Goal: Task Accomplishment & Management: Use online tool/utility

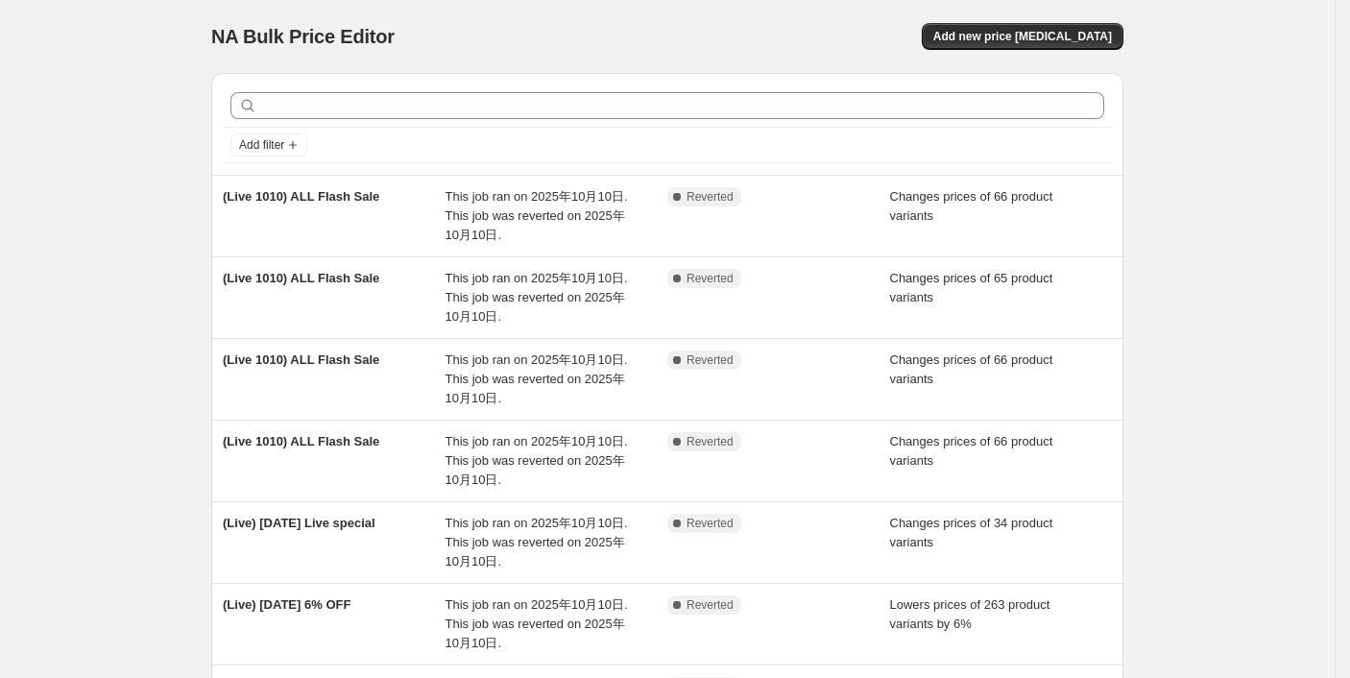
drag, startPoint x: 334, startPoint y: 199, endPoint x: 136, endPoint y: 227, distance: 199.8
click at [93, 220] on div "NA Bulk Price Editor. This page is ready NA Bulk Price Editor Add new price cha…" at bounding box center [667, 590] width 1334 height 1181
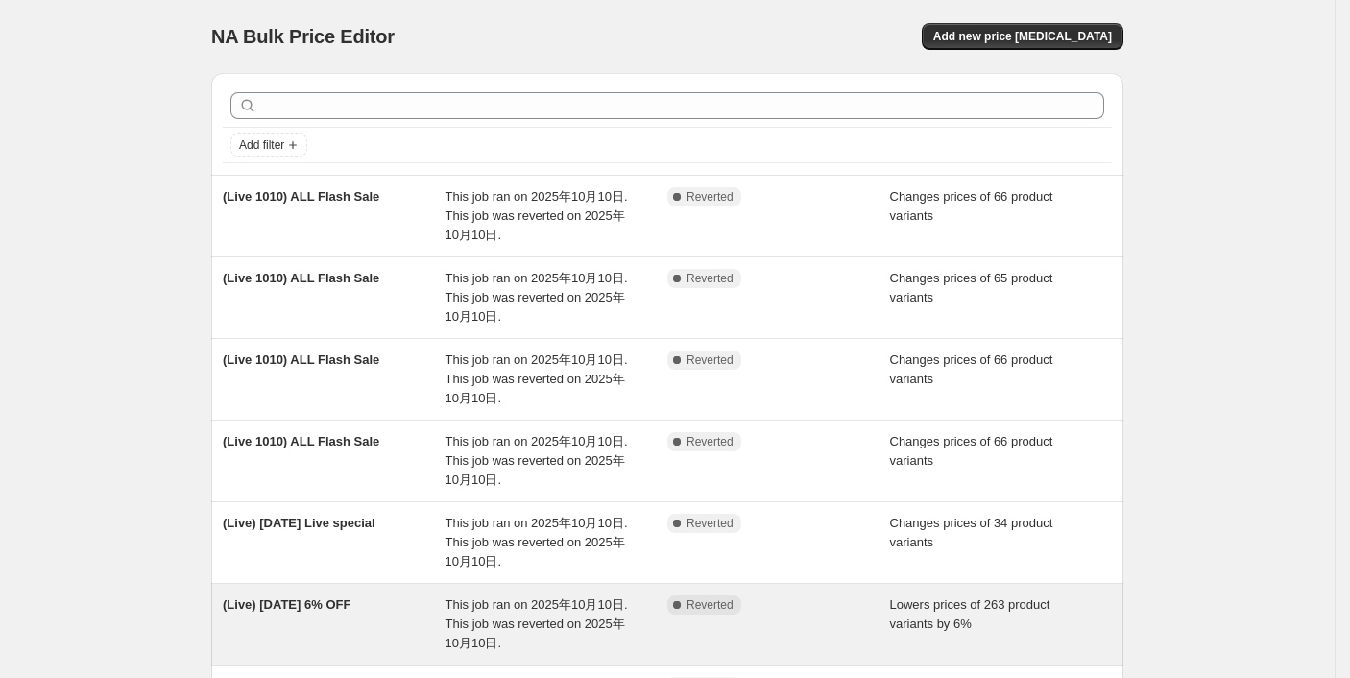
scroll to position [128, 0]
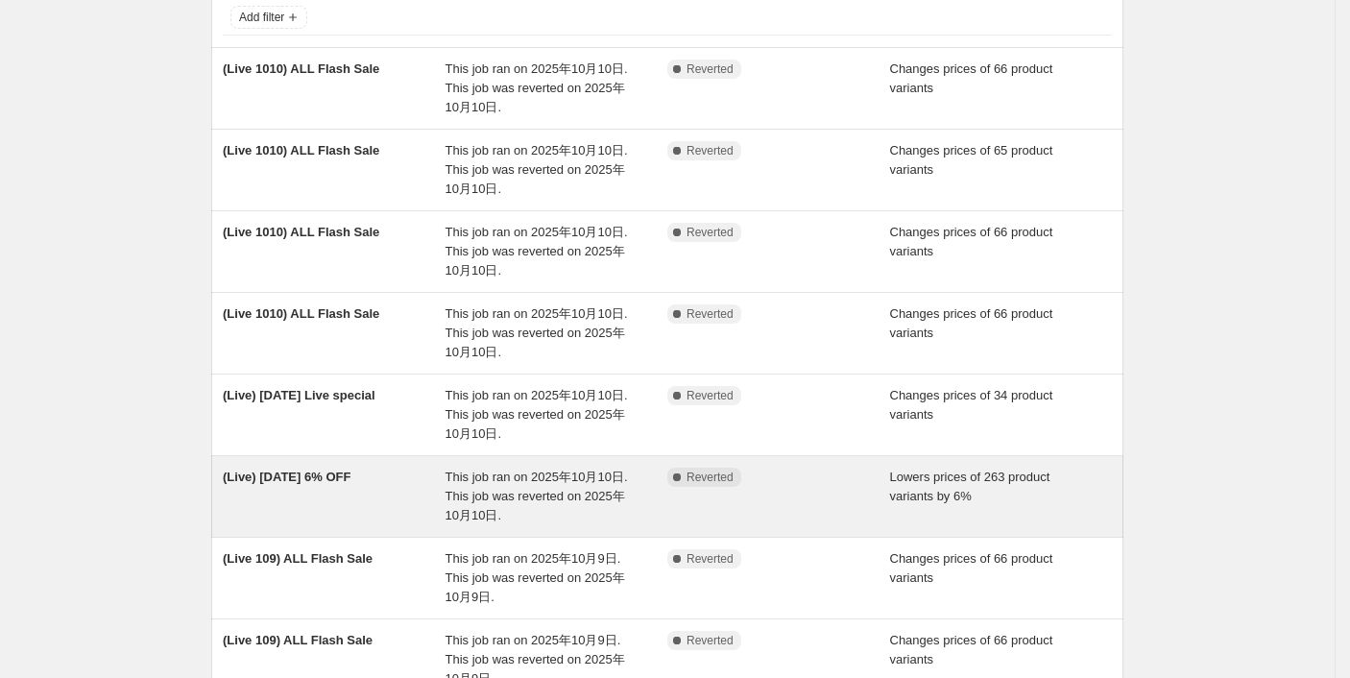
click at [309, 490] on div "(Live) [DATE] 6% OFF" at bounding box center [334, 496] width 223 height 58
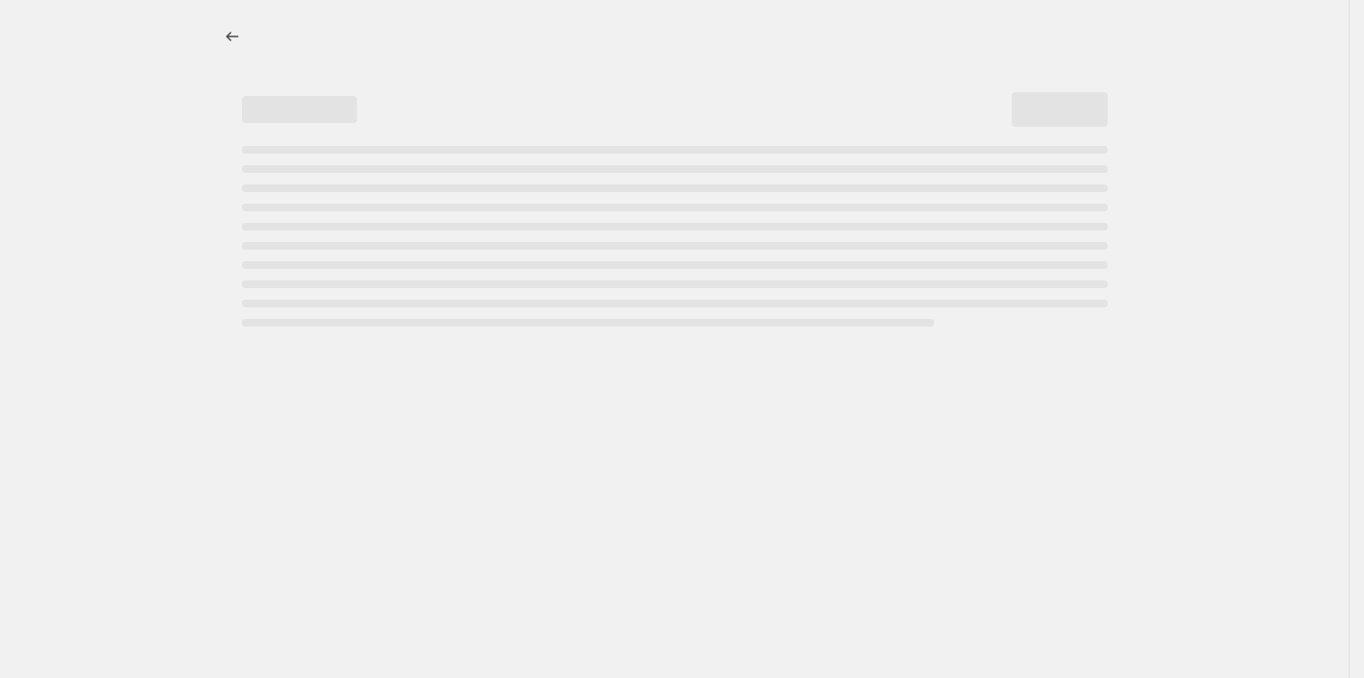
select select "percentage"
select select "collection"
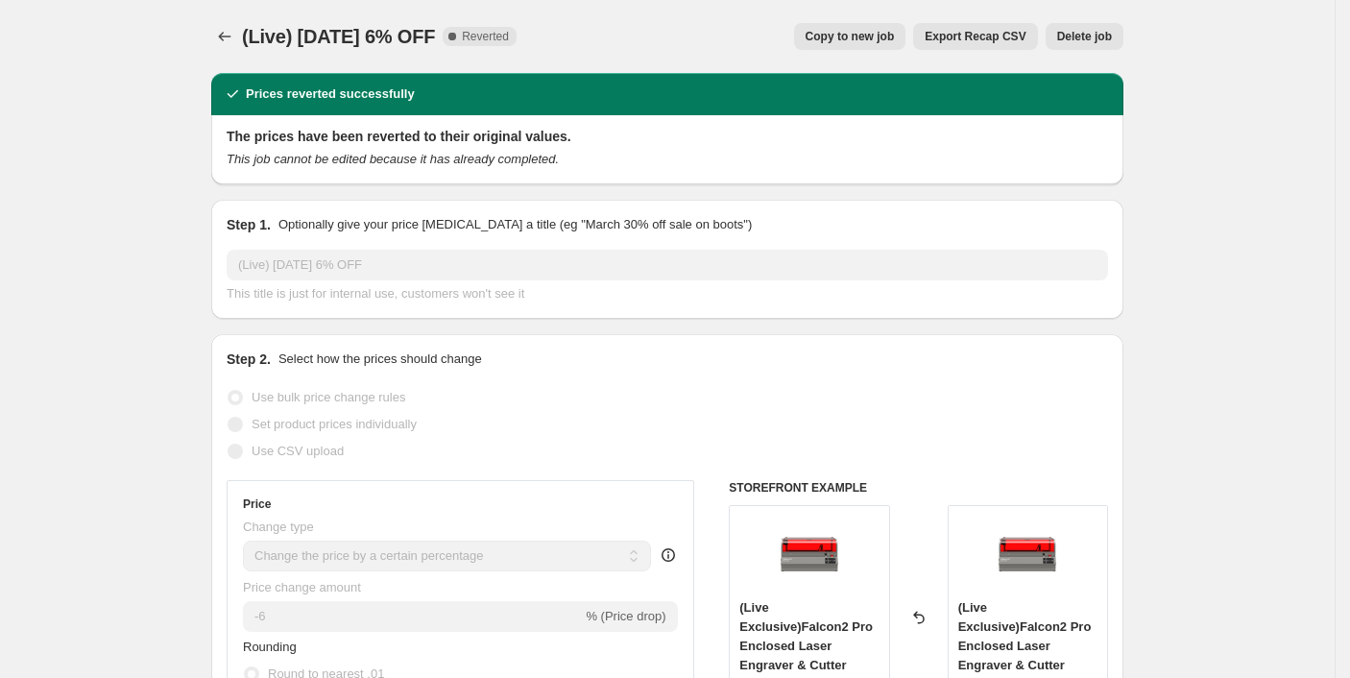
click at [895, 37] on span "Copy to new job" at bounding box center [849, 36] width 89 height 15
select select "percentage"
select select "collection"
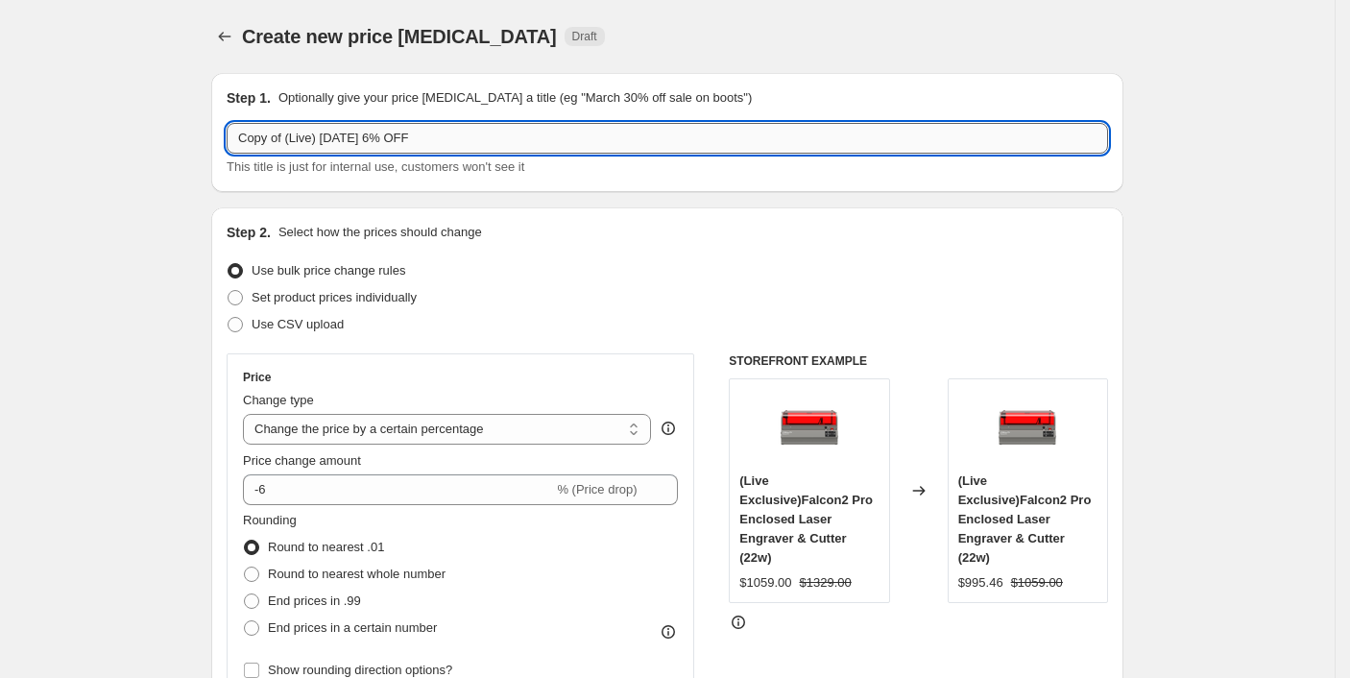
click at [420, 131] on input "Copy of (Live) Oct 10 6% OFF" at bounding box center [667, 138] width 881 height 31
click at [295, 136] on input "Copy of (Live) Oct 10 6% OFF" at bounding box center [667, 138] width 881 height 31
drag, startPoint x: 290, startPoint y: 142, endPoint x: 193, endPoint y: 139, distance: 97.0
click at [251, 142] on input "(Live) [DATE] 6% OFF" at bounding box center [667, 138] width 881 height 31
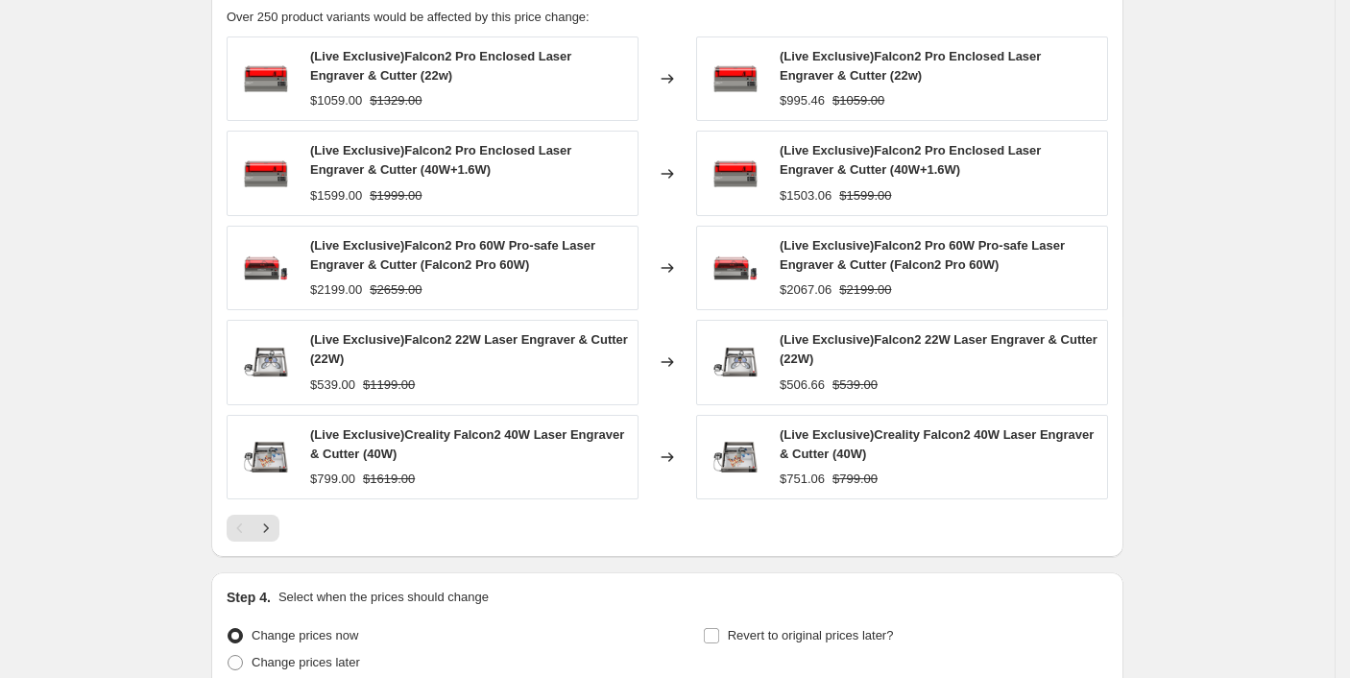
scroll to position [1488, 0]
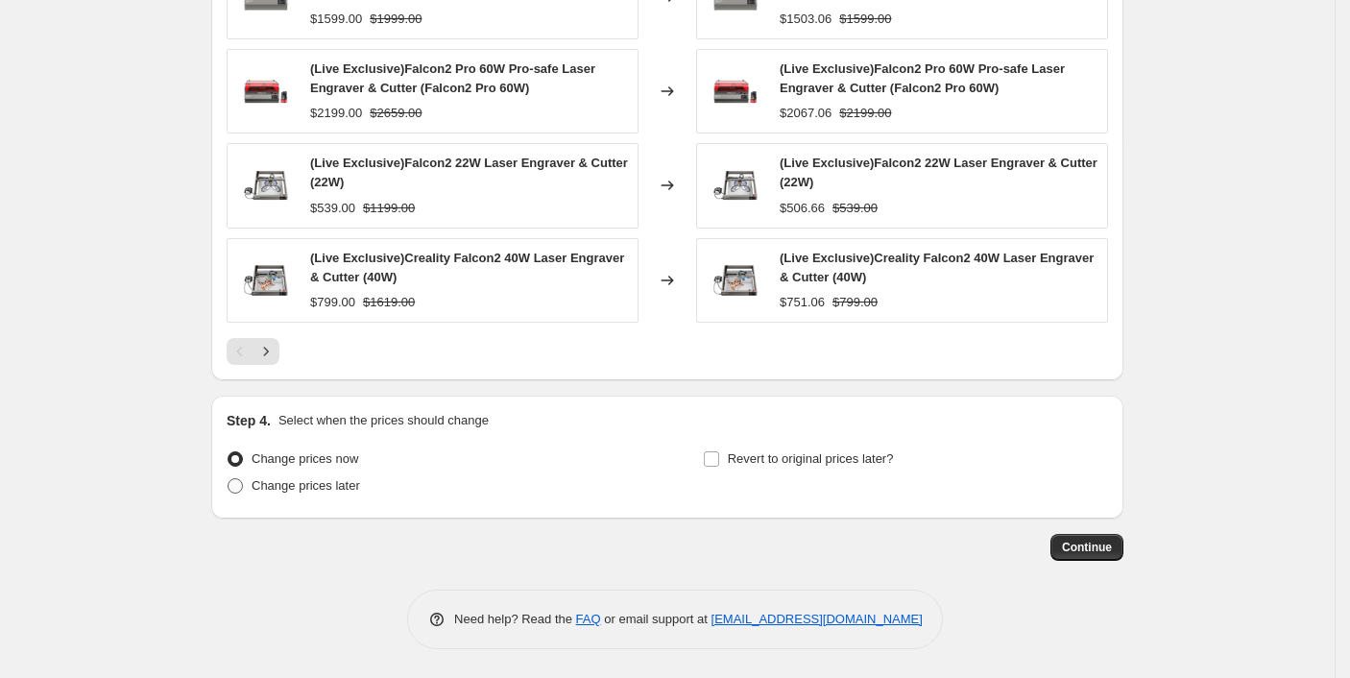
type input "(Live) [DATE] 6% OFF"
click at [243, 488] on span at bounding box center [234, 485] width 15 height 15
click at [228, 479] on input "Change prices later" at bounding box center [227, 478] width 1 height 1
radio input "true"
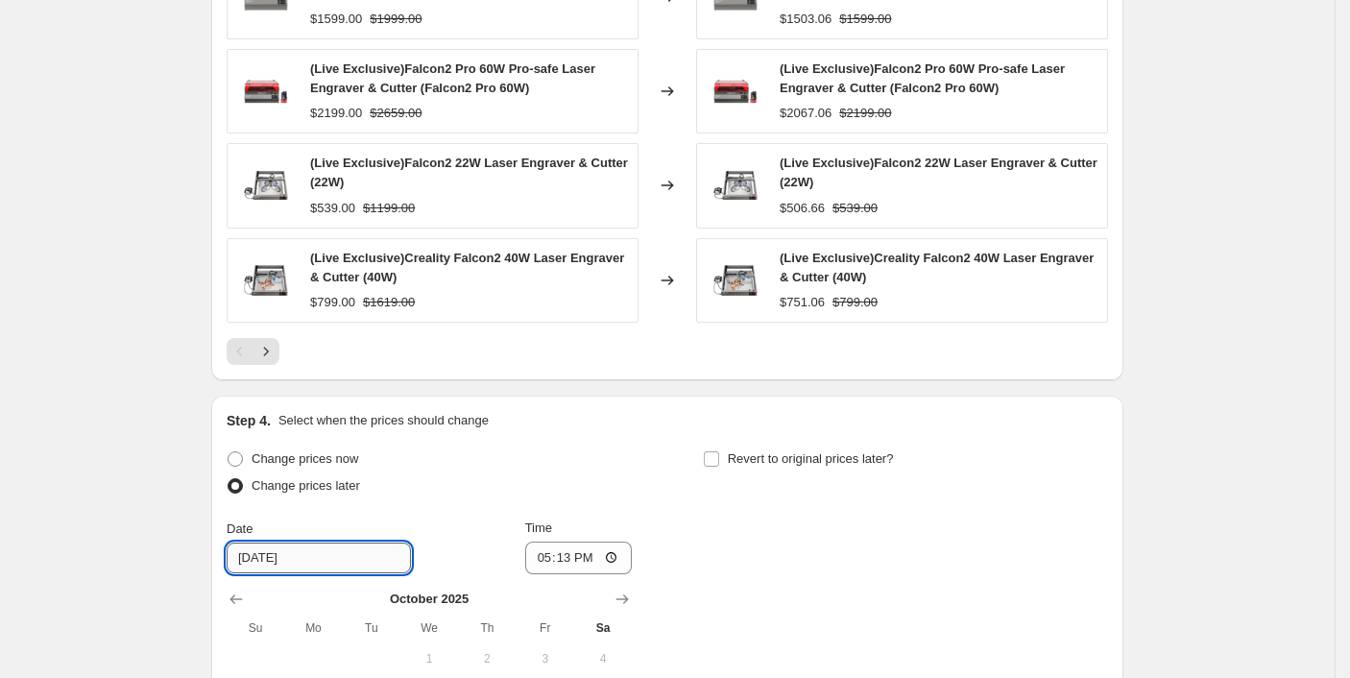
click at [307, 564] on input "10/12/2025" at bounding box center [319, 557] width 184 height 31
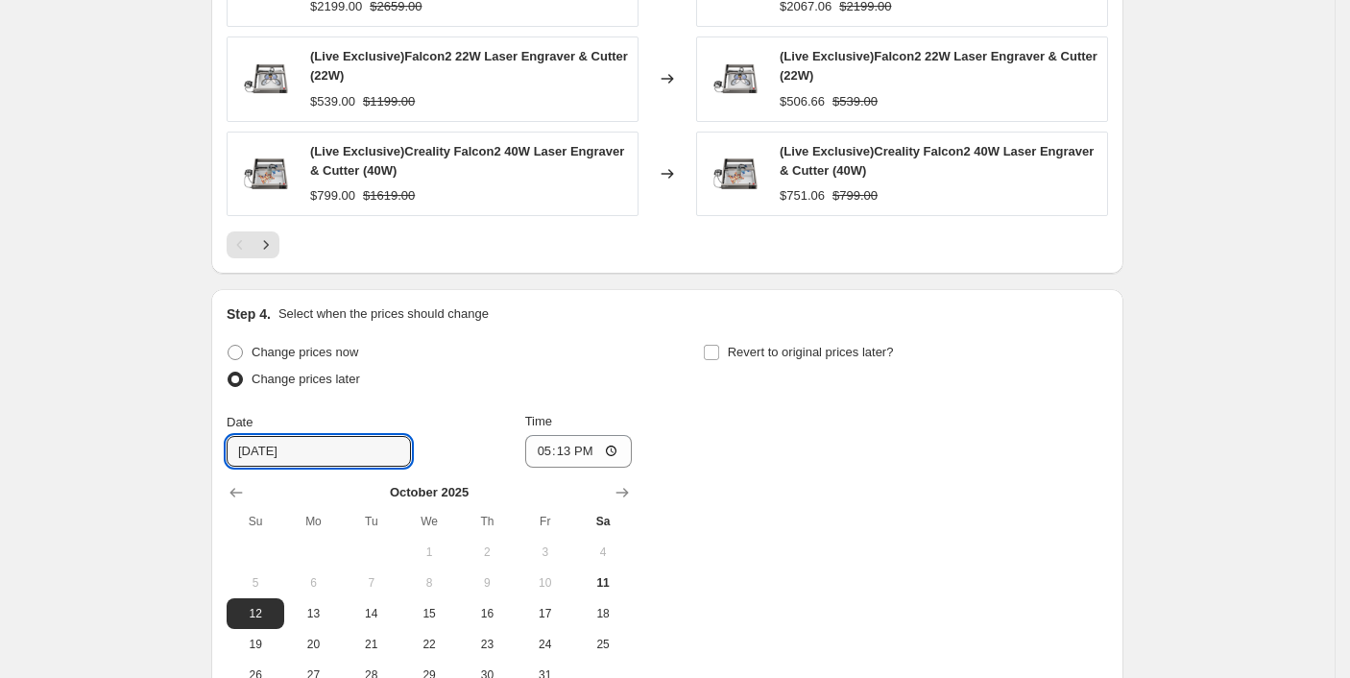
scroll to position [1743, 0]
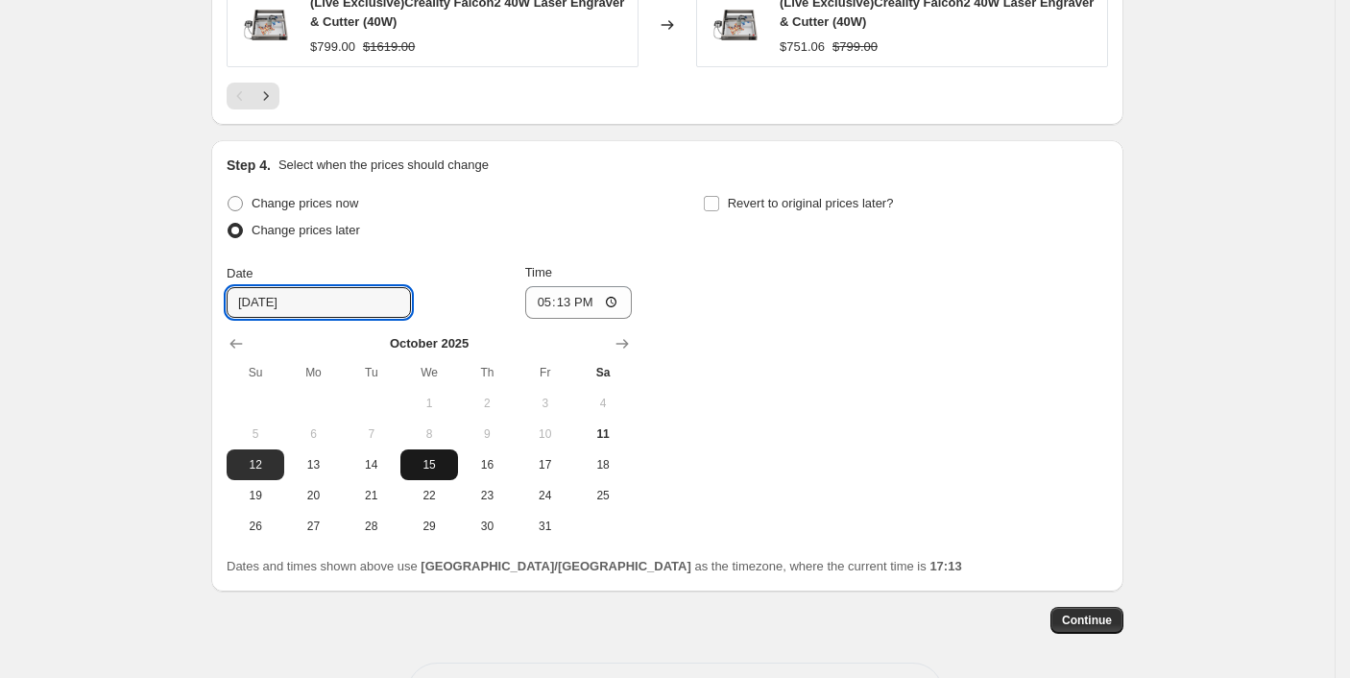
click at [443, 467] on span "15" at bounding box center [429, 464] width 42 height 15
type input "10/15/2025"
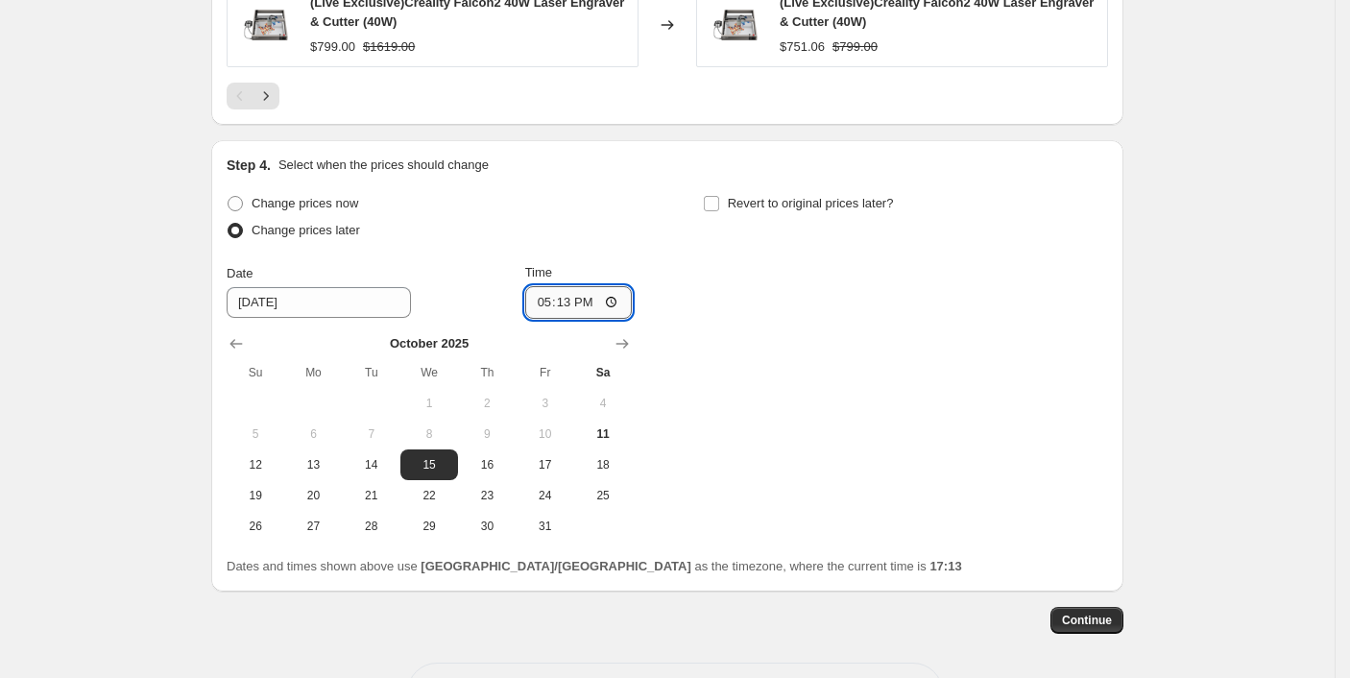
click at [592, 305] on input "17:13" at bounding box center [579, 302] width 108 height 33
click at [616, 300] on input "17:13" at bounding box center [579, 302] width 108 height 33
type input "08:15"
click at [774, 365] on div "Change prices now Change prices later Date 10/15/2025 Time 08:15 October 2025 S…" at bounding box center [667, 365] width 881 height 351
click at [719, 201] on input "Revert to original prices later?" at bounding box center [711, 203] width 15 height 15
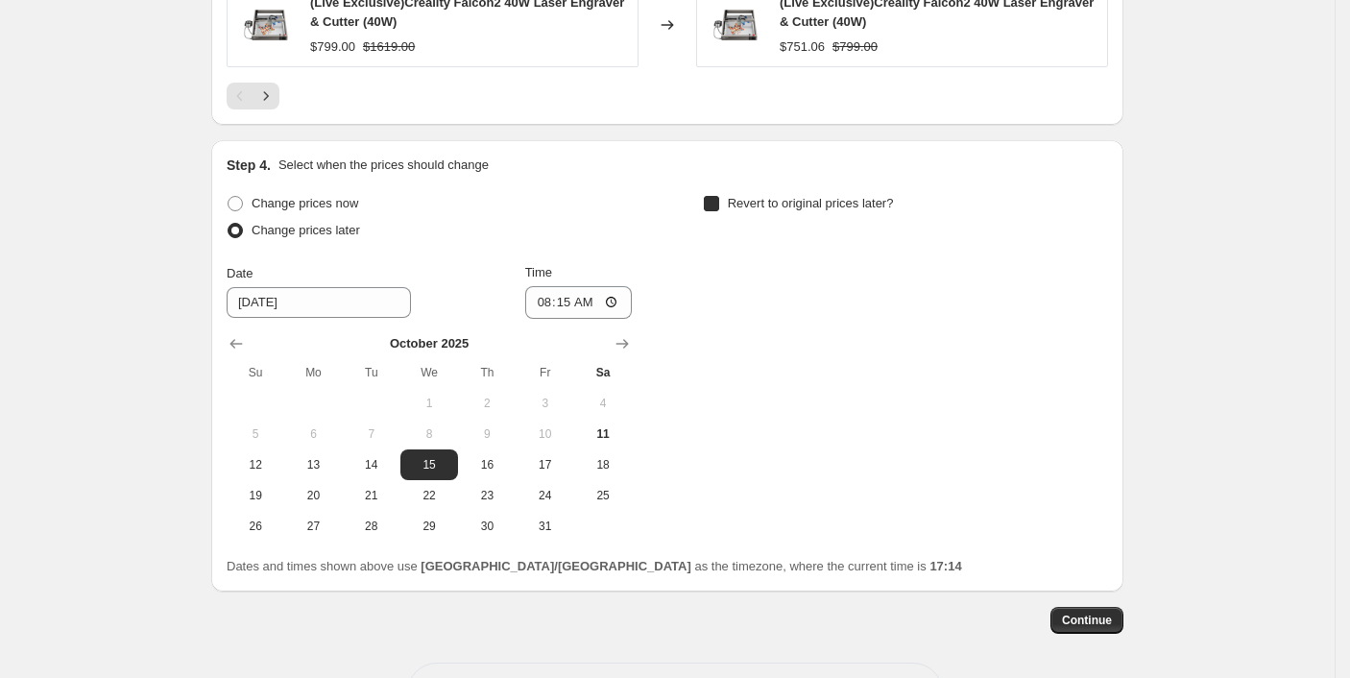
checkbox input "true"
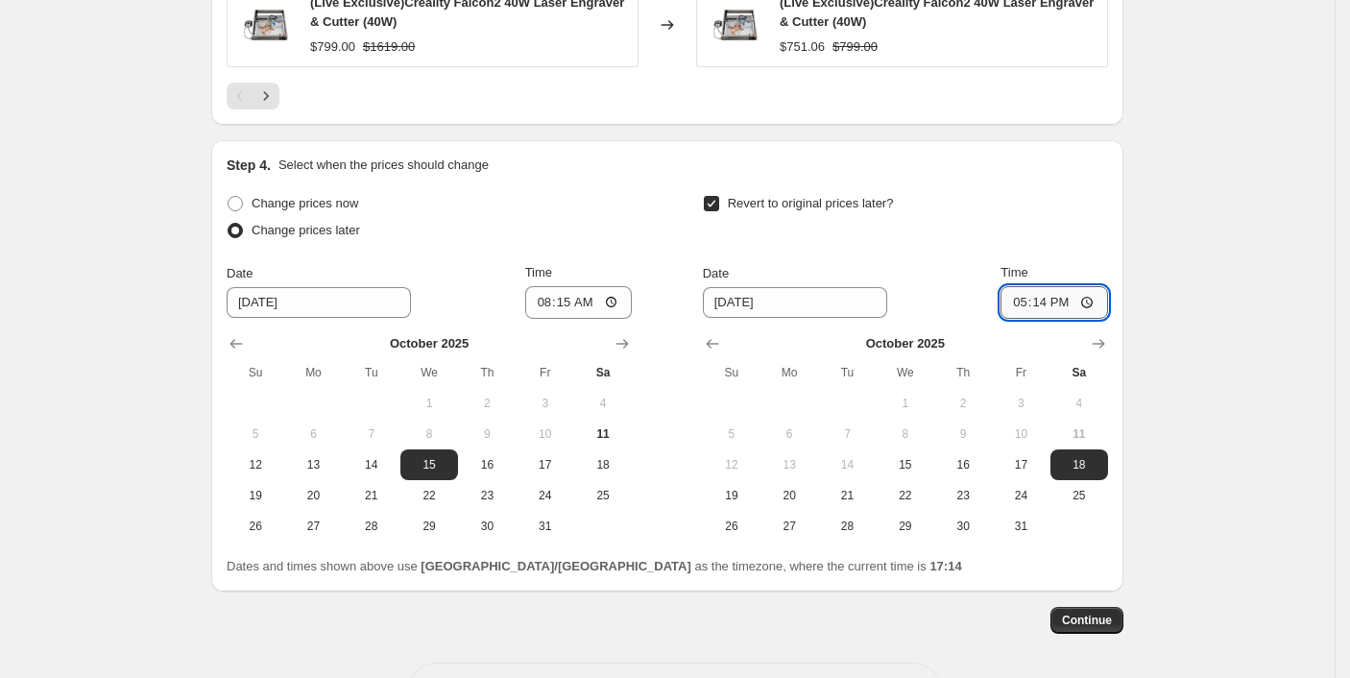
click at [1094, 302] on input "17:14" at bounding box center [1054, 302] width 108 height 33
type input "12:45"
click at [914, 470] on button "15" at bounding box center [905, 464] width 58 height 31
type input "10/15/2025"
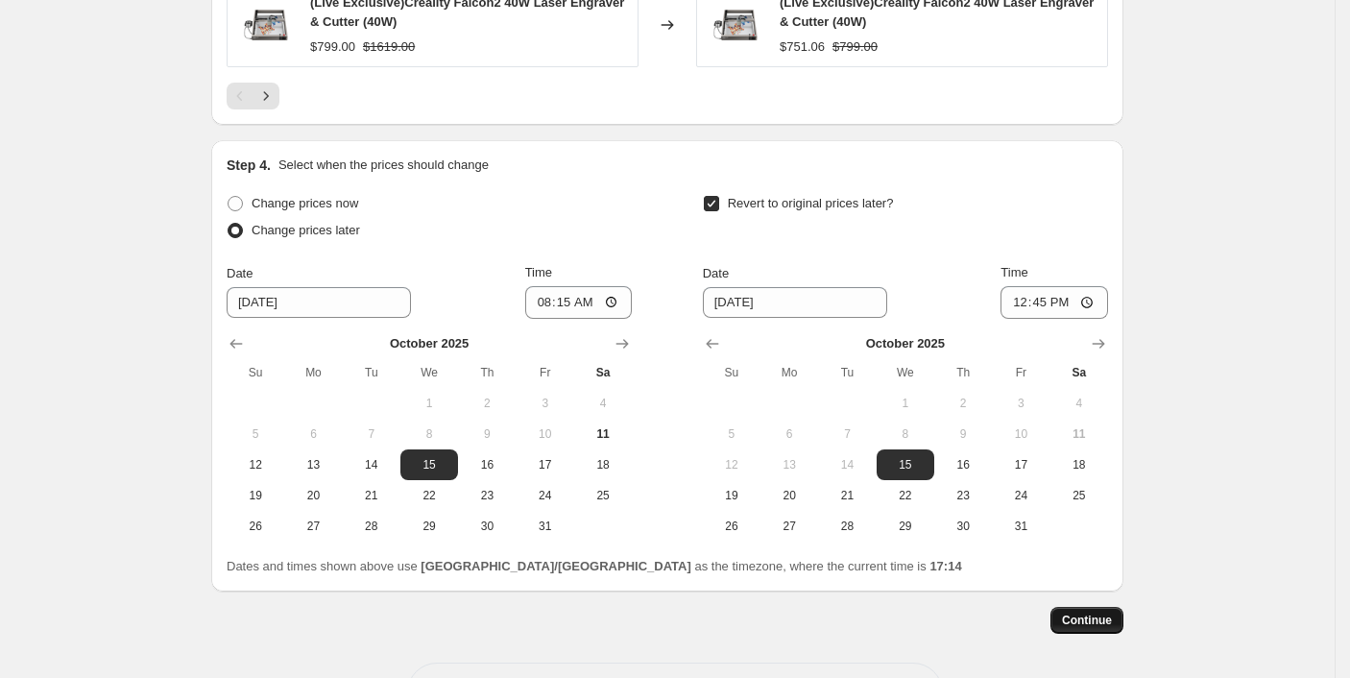
click at [1093, 618] on span "Continue" at bounding box center [1087, 619] width 50 height 15
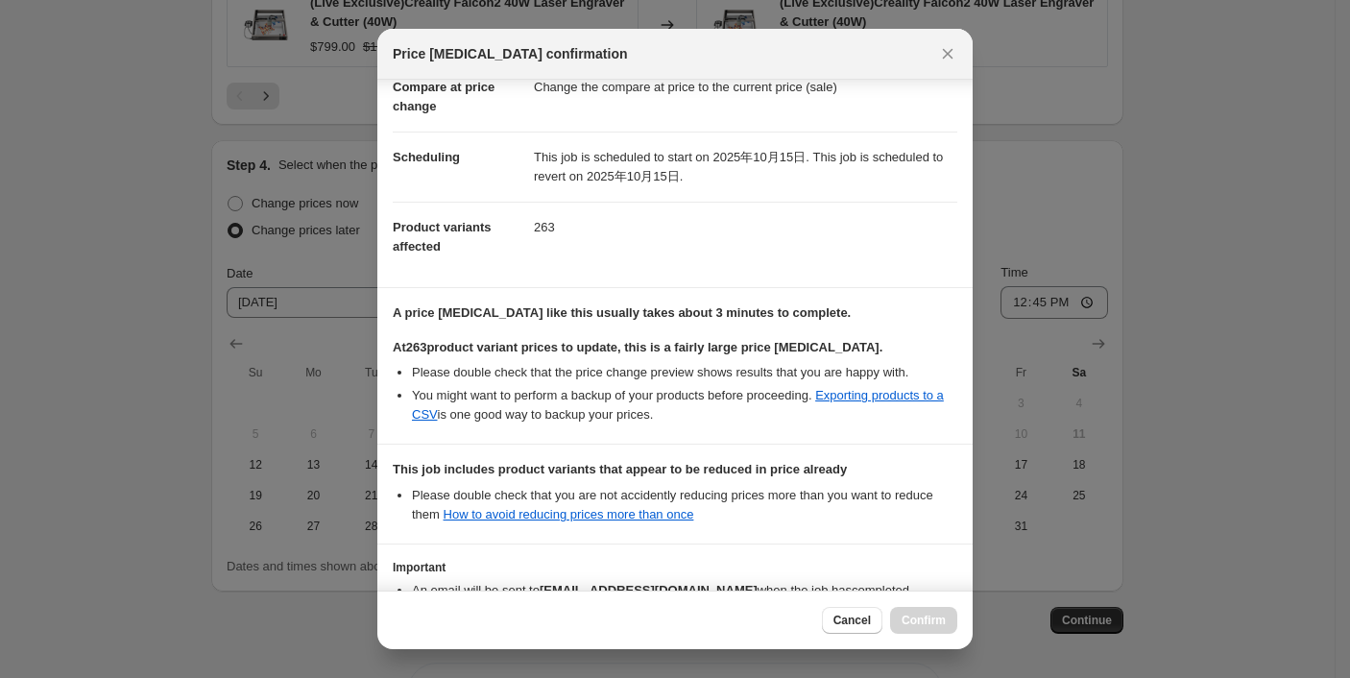
scroll to position [230, 0]
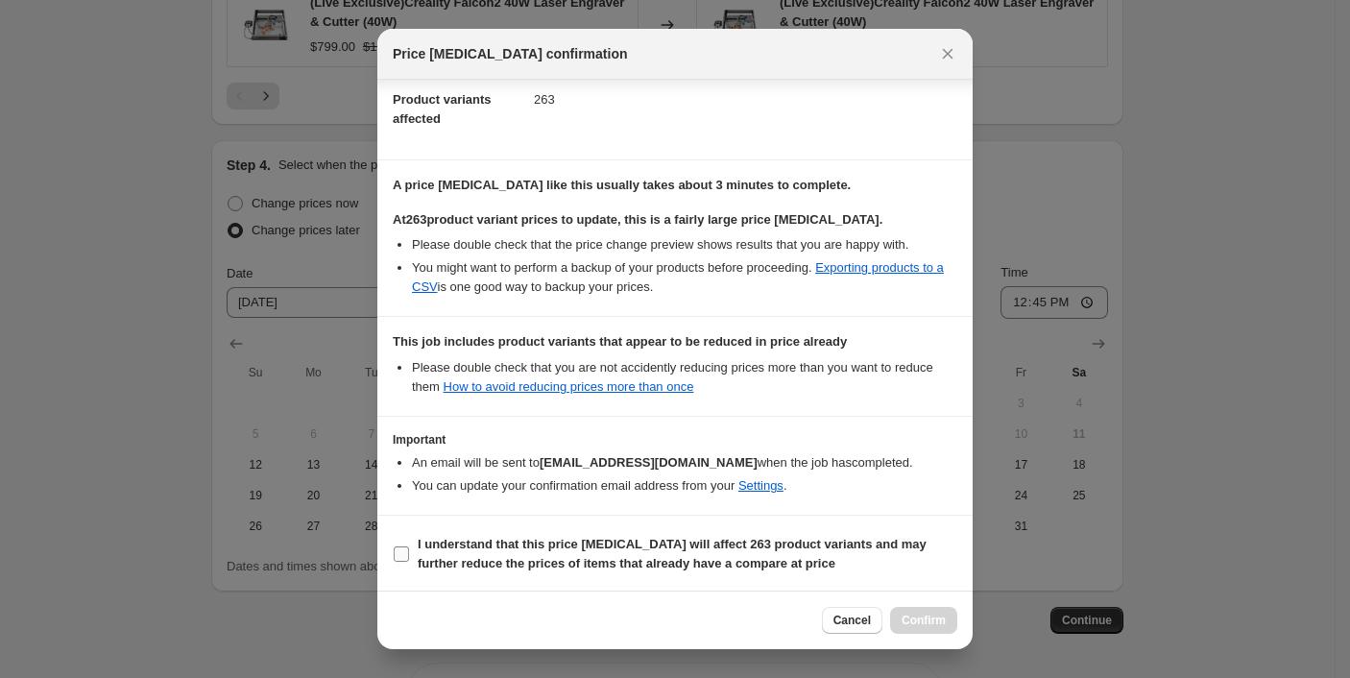
click at [403, 552] on input "I understand that this price change job will affect 263 product variants and ma…" at bounding box center [401, 553] width 15 height 15
checkbox input "true"
click at [929, 621] on span "Confirm" at bounding box center [923, 619] width 44 height 15
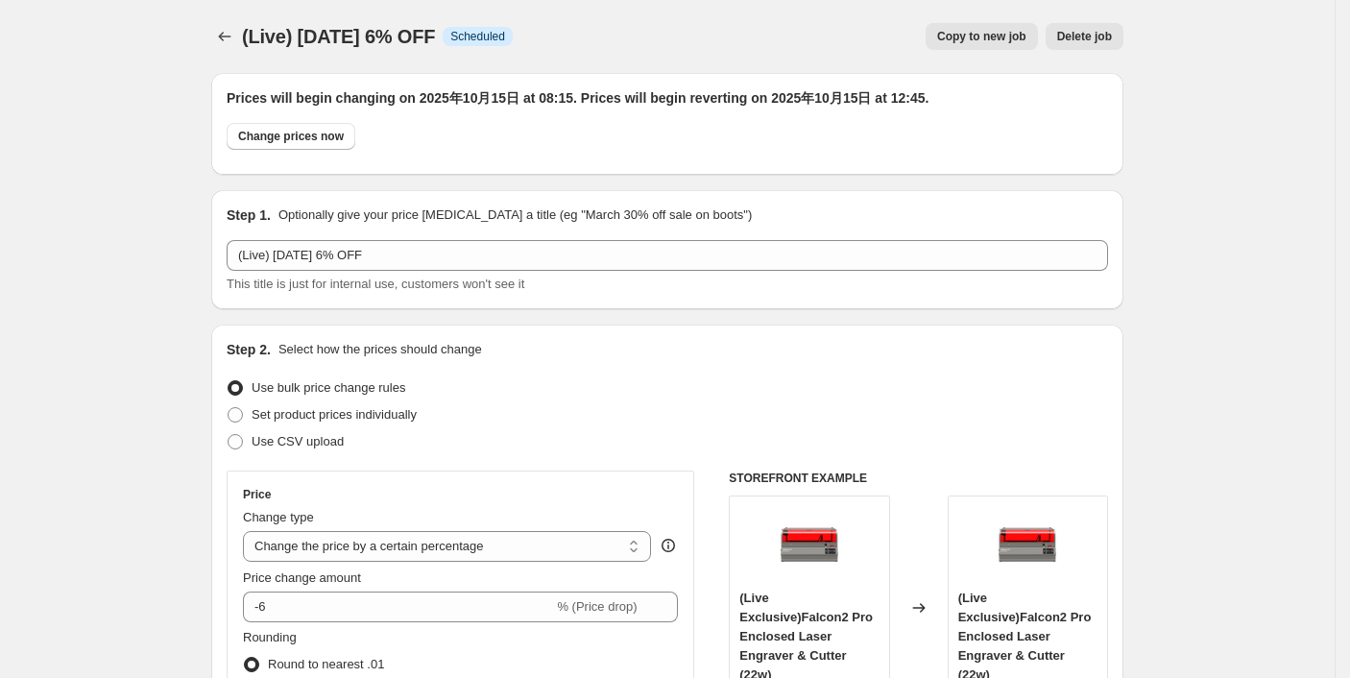
click at [234, 36] on icon "Price change jobs" at bounding box center [224, 36] width 19 height 19
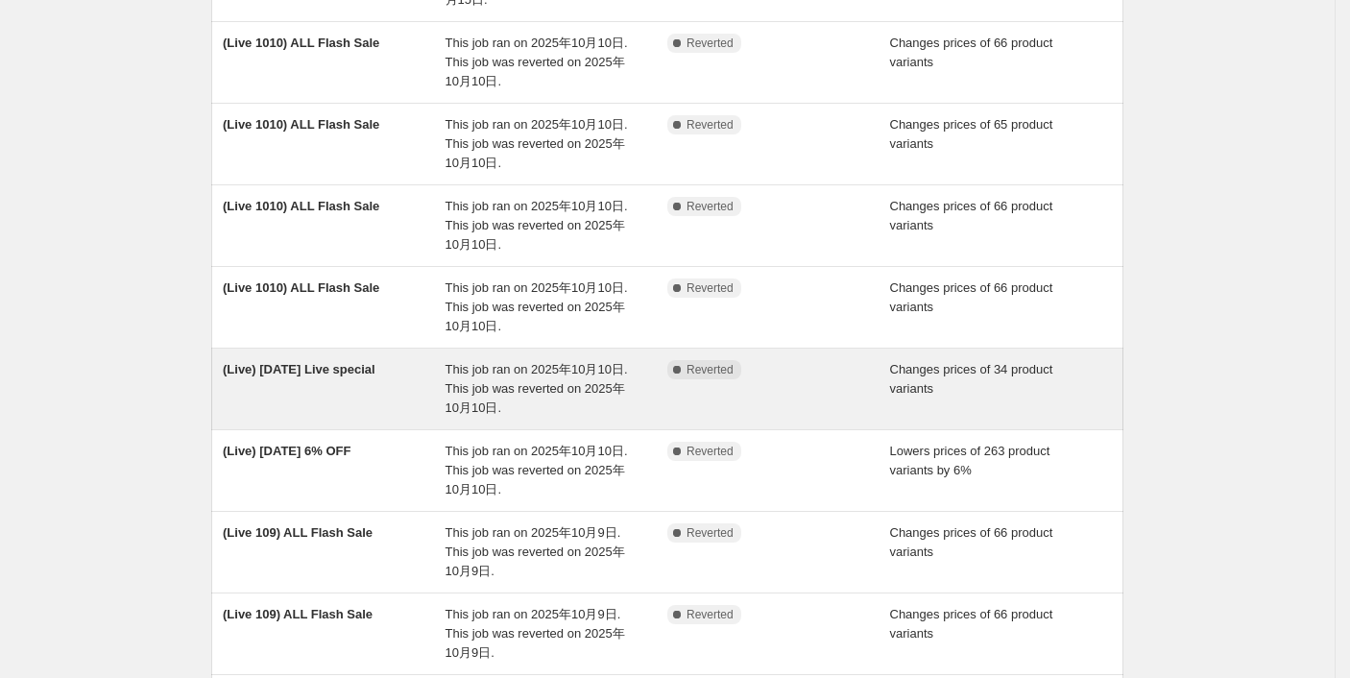
scroll to position [255, 0]
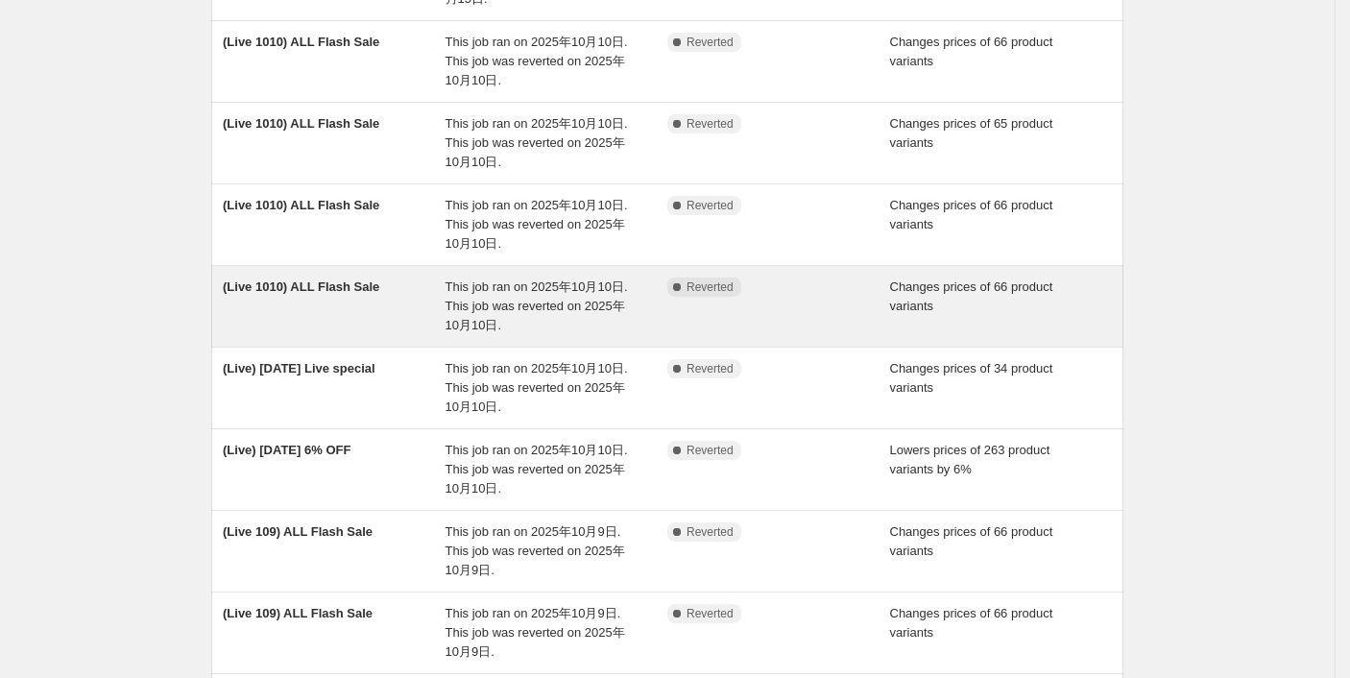
click at [343, 282] on span "(Live 1010) ALL Flash Sale" at bounding box center [301, 286] width 156 height 14
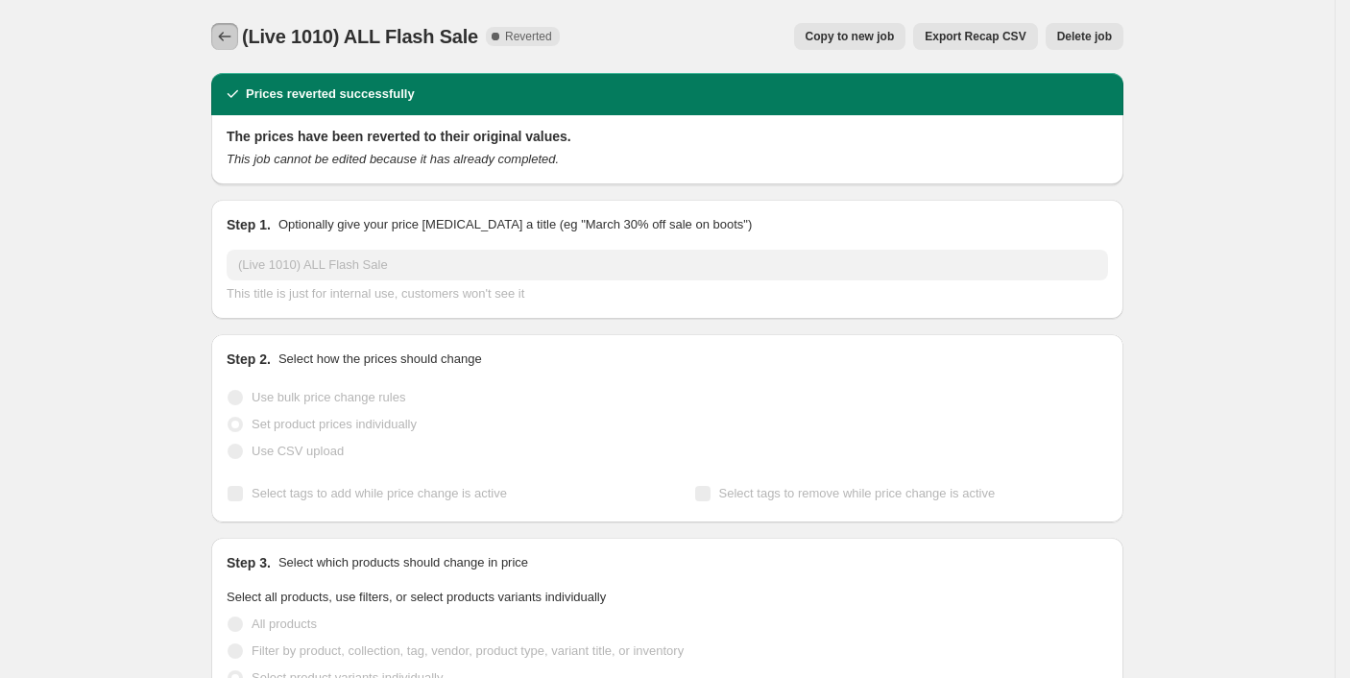
click at [234, 38] on icon "Price change jobs" at bounding box center [224, 36] width 19 height 19
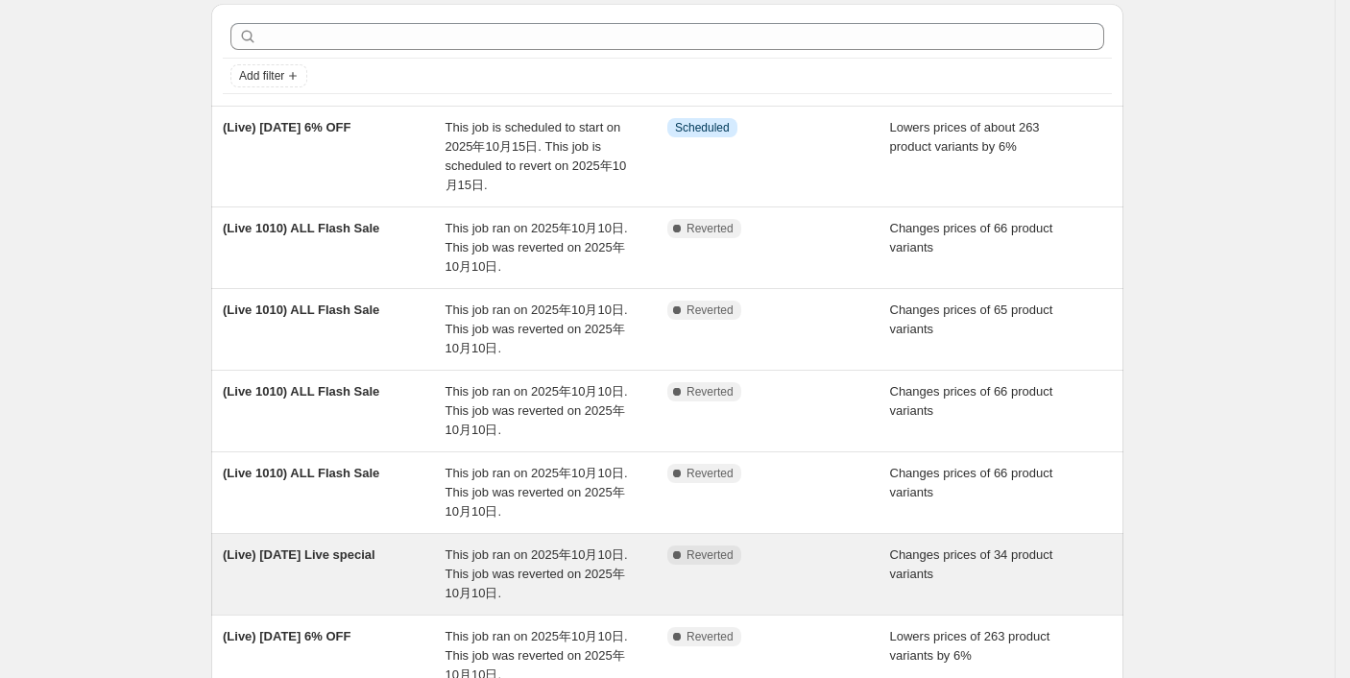
scroll to position [128, 0]
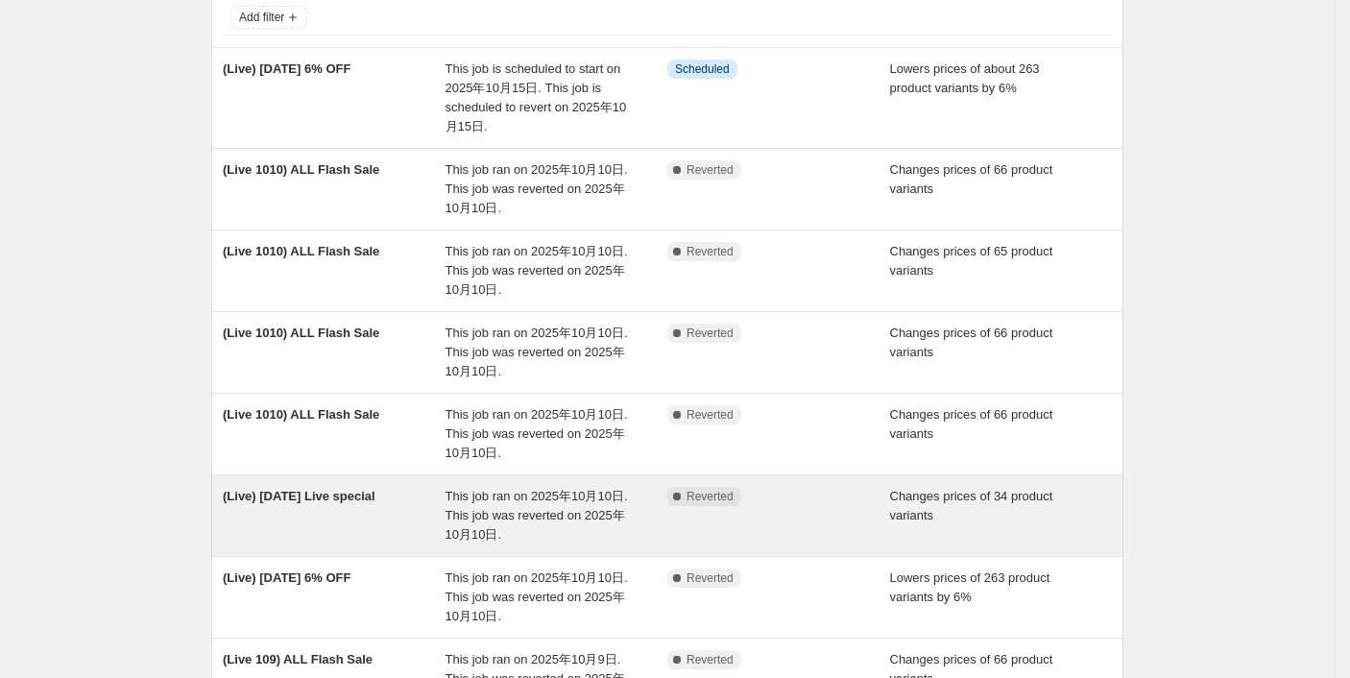
click at [330, 490] on span "(Live) [DATE] Live special" at bounding box center [299, 496] width 153 height 14
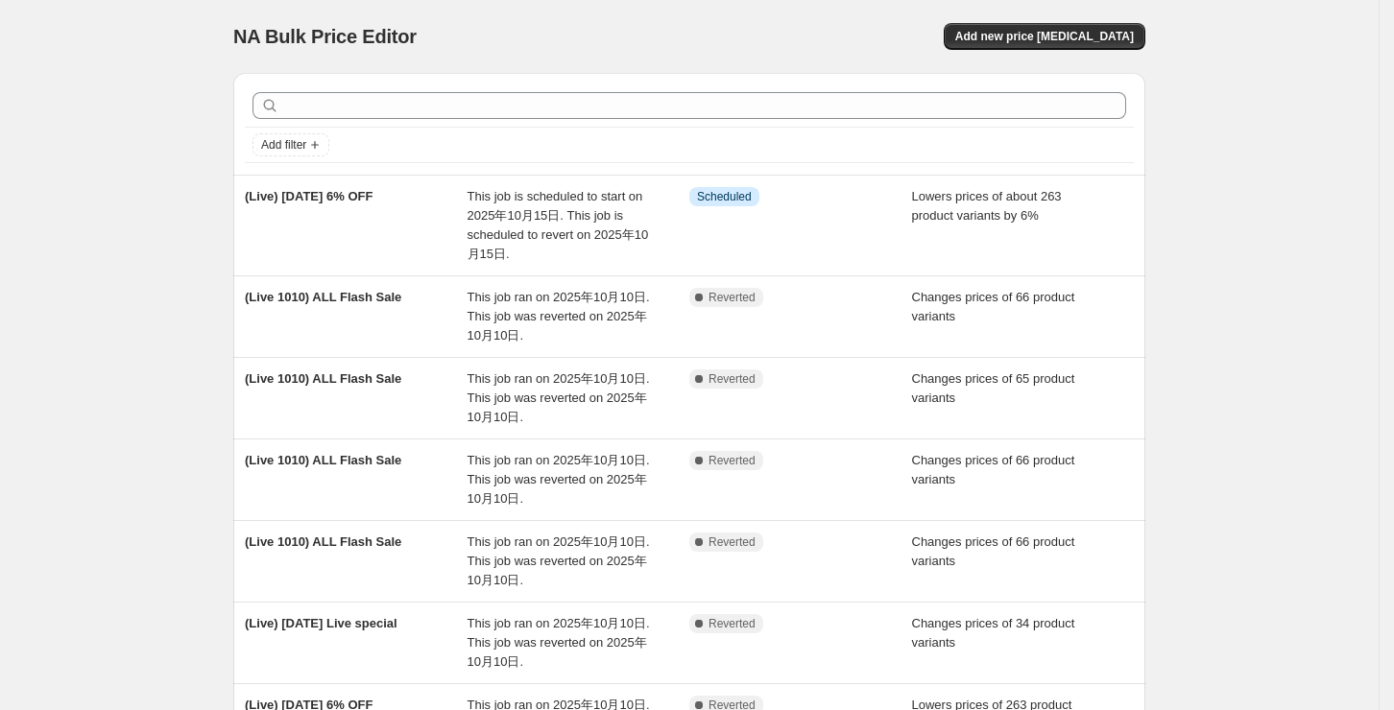
click at [173, 441] on div "NA Bulk Price Editor. This page is ready NA Bulk Price Editor Add new price [ME…" at bounding box center [689, 600] width 1378 height 1200
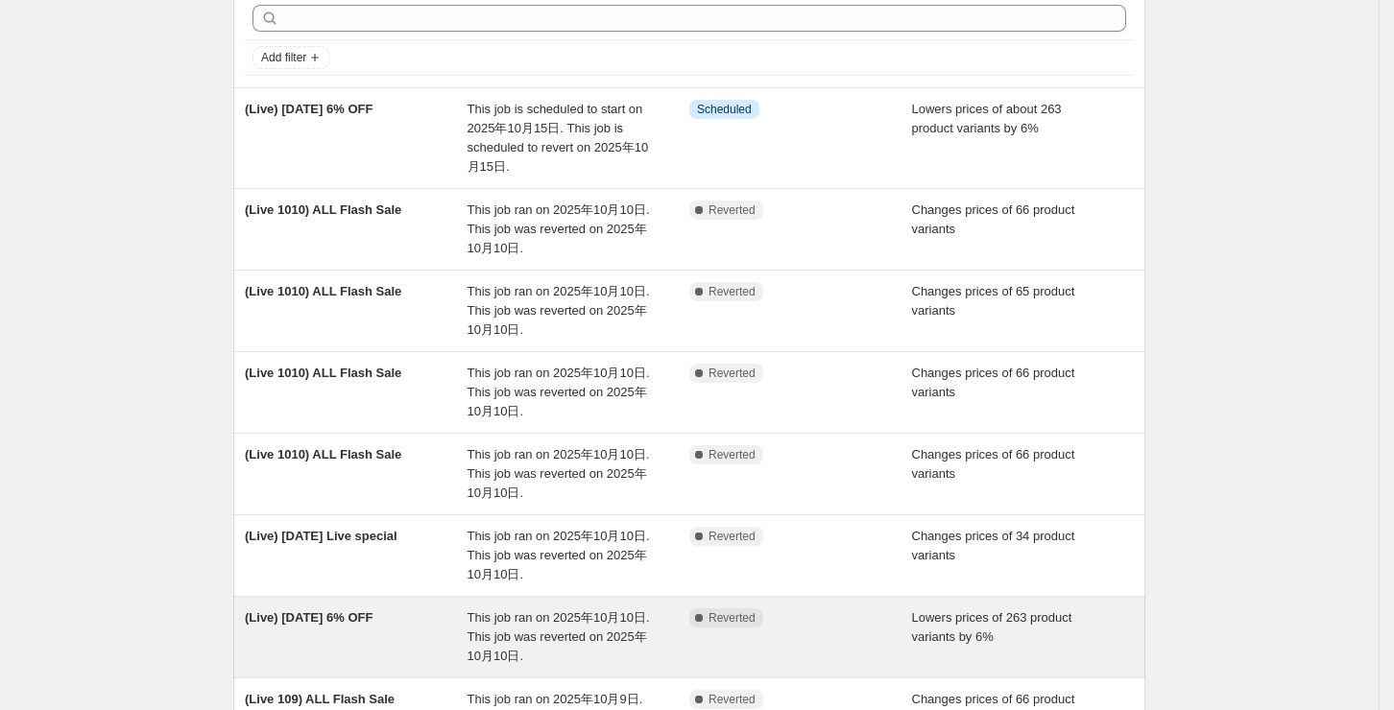
scroll to position [128, 0]
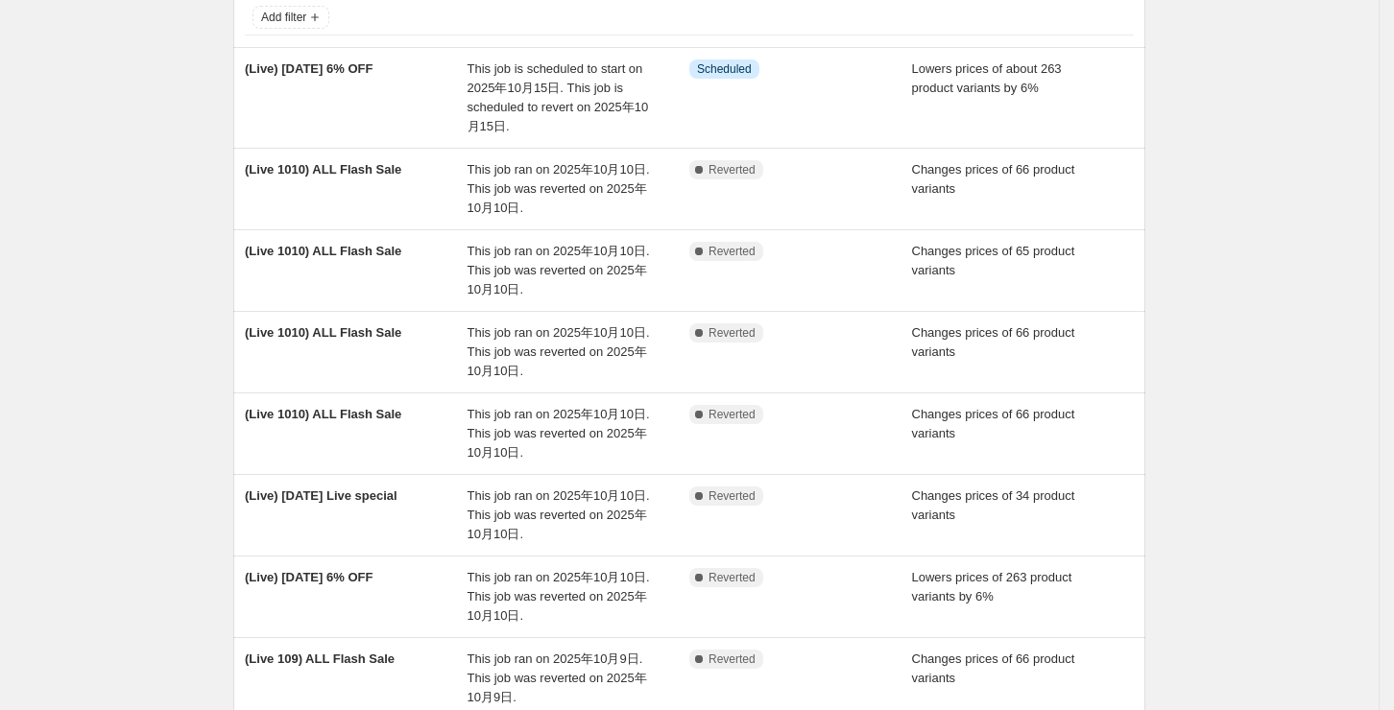
click at [177, 511] on div "NA Bulk Price Editor. This page is ready NA Bulk Price Editor Add new price [ME…" at bounding box center [689, 472] width 1378 height 1200
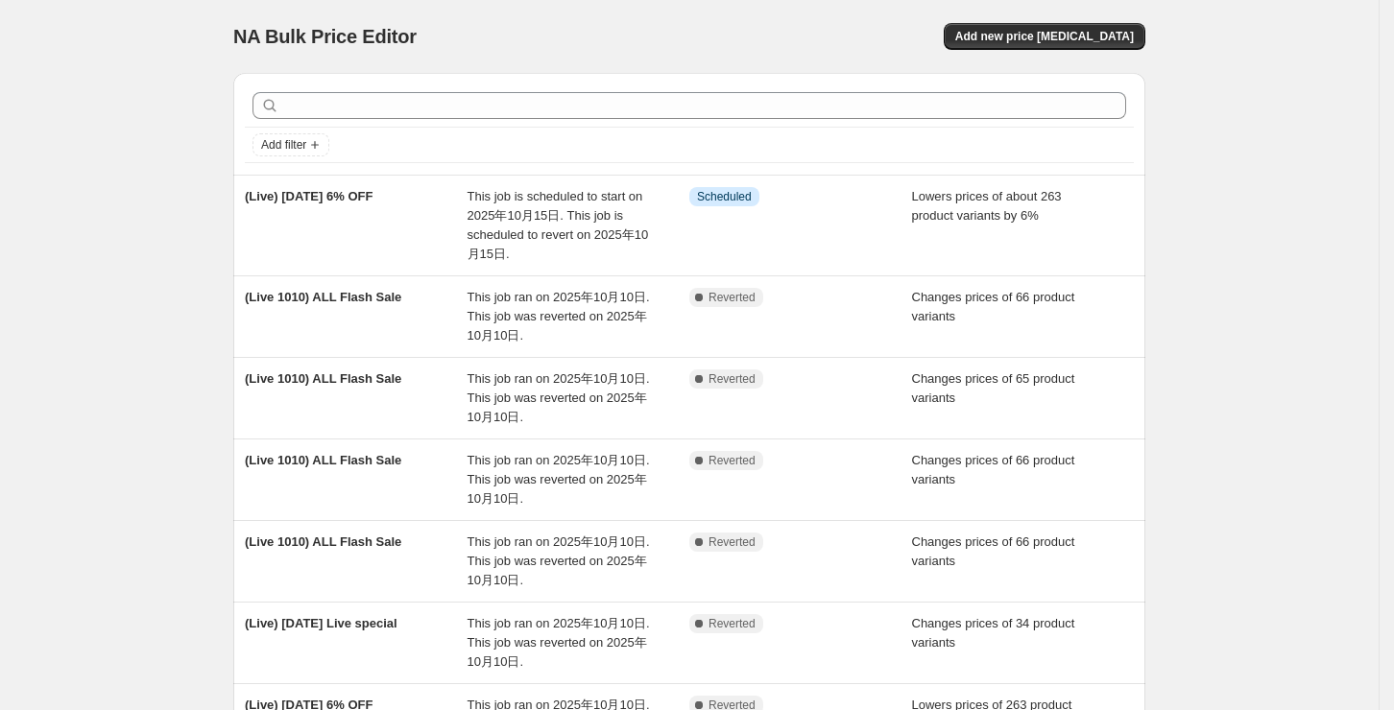
click at [40, 422] on div "NA Bulk Price Editor. This page is ready NA Bulk Price Editor Add new price [ME…" at bounding box center [689, 600] width 1378 height 1200
